Goal: Check status: Check status

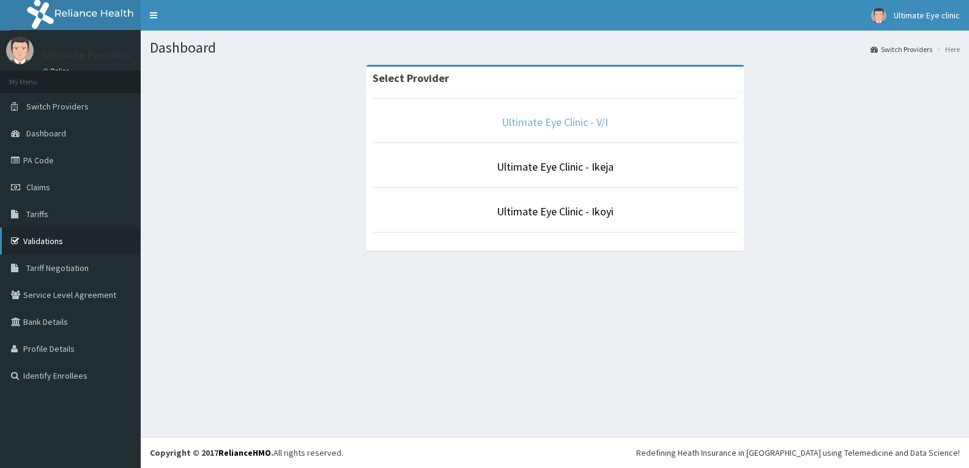
click at [529, 121] on link "Ultimate Eye Clinic - V/I" at bounding box center [555, 122] width 106 height 14
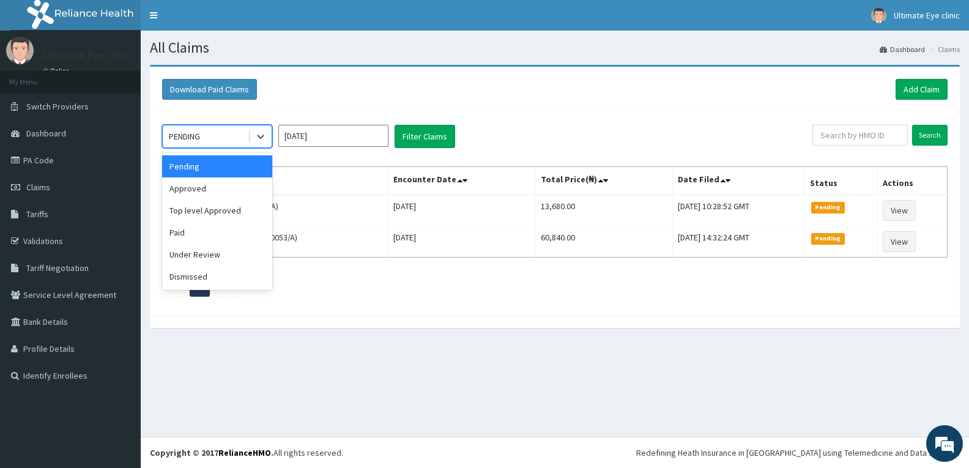
click at [232, 143] on div "PENDING" at bounding box center [205, 137] width 85 height 20
click at [224, 193] on div "Approved" at bounding box center [217, 188] width 110 height 22
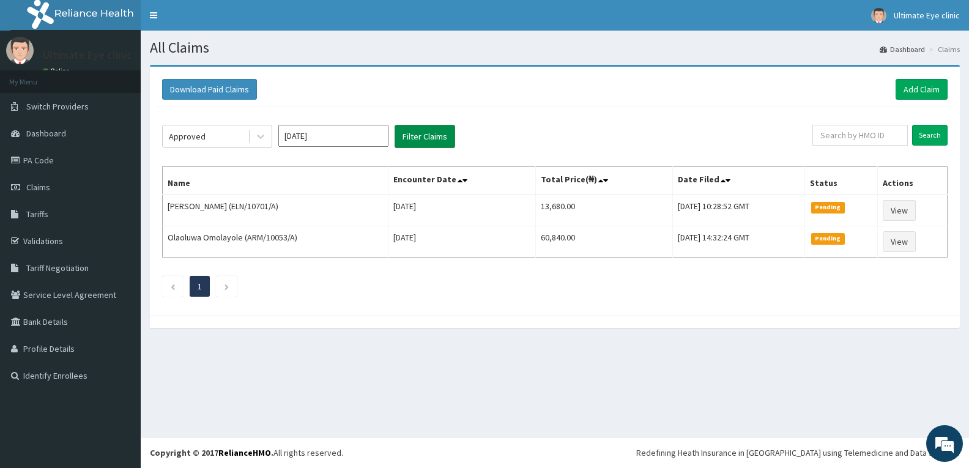
click at [435, 129] on button "Filter Claims" at bounding box center [425, 136] width 61 height 23
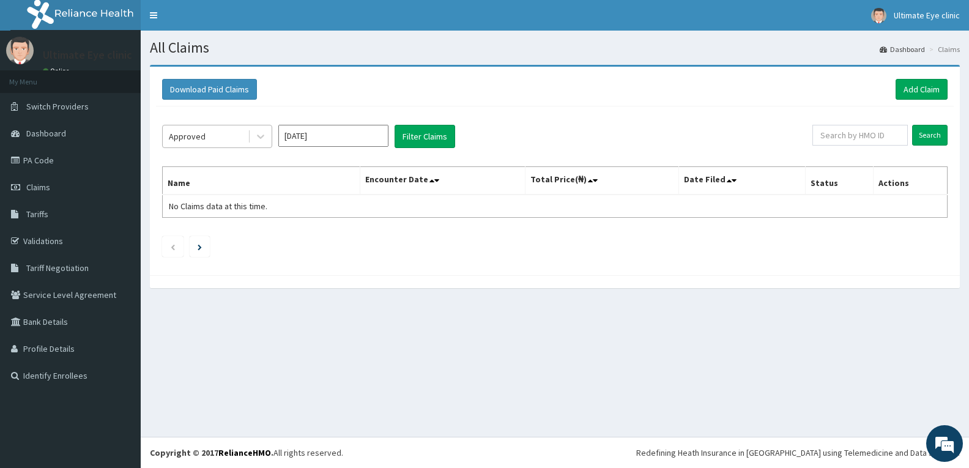
click at [235, 131] on div "Approved" at bounding box center [205, 137] width 85 height 20
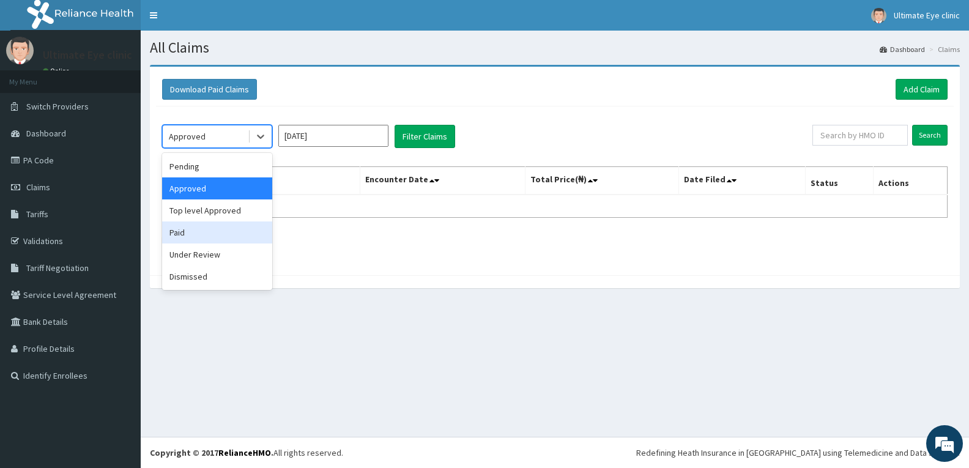
click at [196, 241] on div "Paid" at bounding box center [217, 232] width 110 height 22
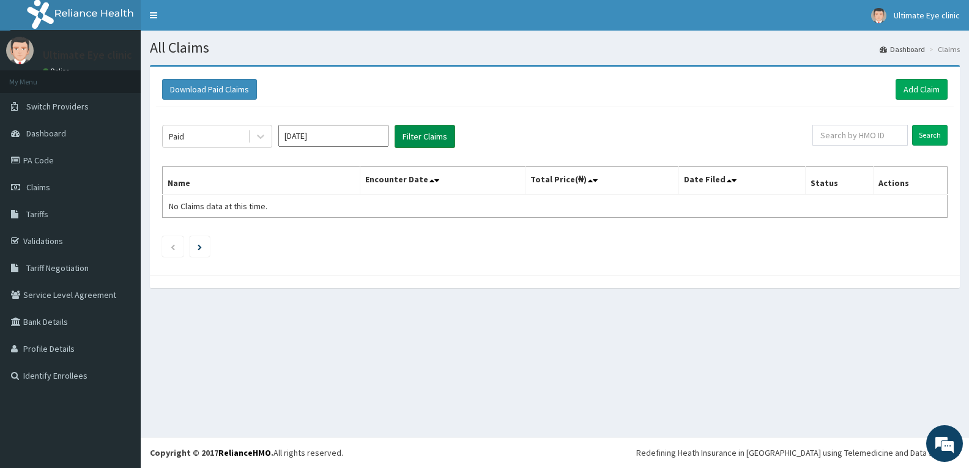
click at [429, 128] on button "Filter Claims" at bounding box center [425, 136] width 61 height 23
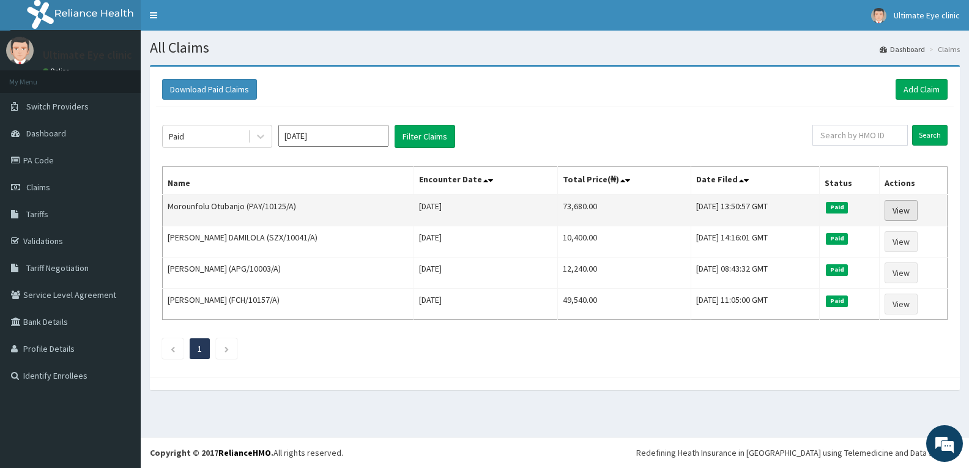
click at [911, 209] on link "View" at bounding box center [901, 210] width 33 height 21
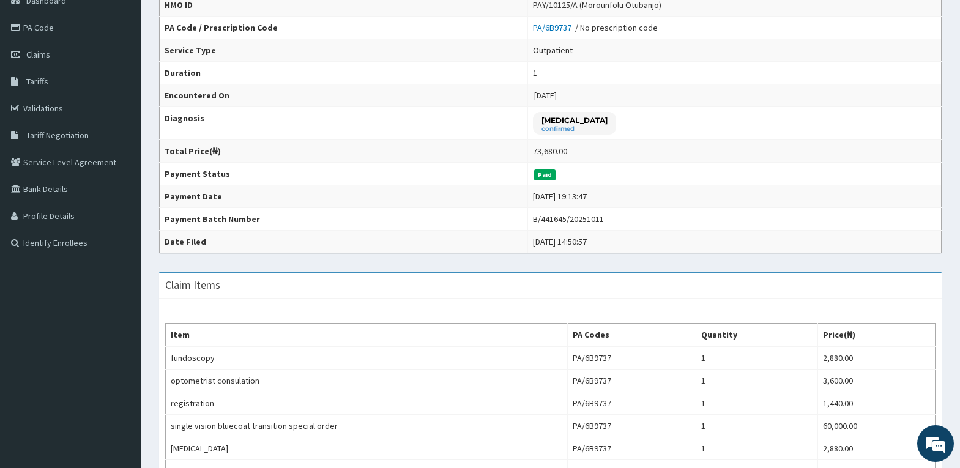
scroll to position [131, 0]
